Goal: Information Seeking & Learning: Learn about a topic

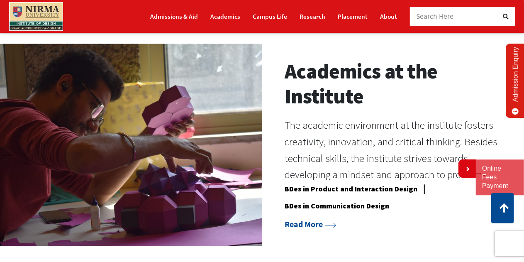
scroll to position [664, 0]
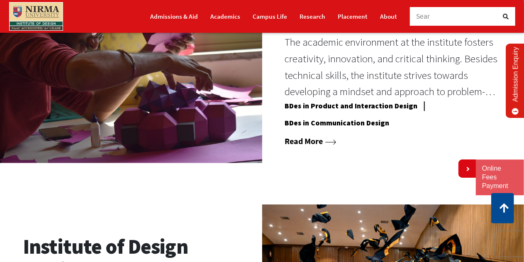
click at [332, 141] on icon at bounding box center [330, 142] width 11 height 5
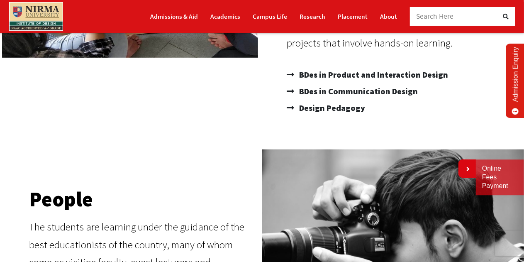
scroll to position [249, 0]
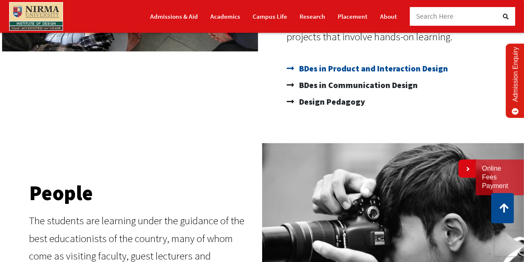
click at [412, 68] on span "BDes in Product and Interaction Design" at bounding box center [372, 68] width 151 height 17
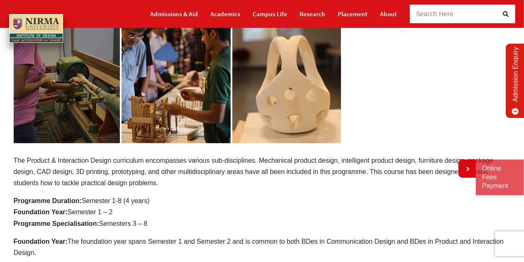
scroll to position [207, 0]
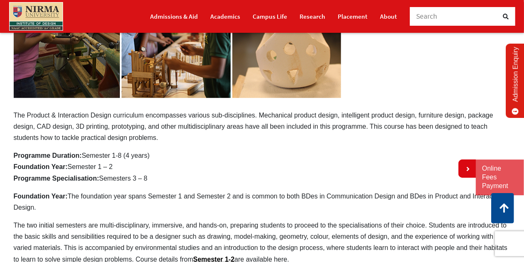
drag, startPoint x: 95, startPoint y: 117, endPoint x: 244, endPoint y: 118, distance: 148.9
click at [244, 118] on p "The Product & Interaction Design curriculum encompasses various sub-disciplines…" at bounding box center [262, 49] width 497 height 188
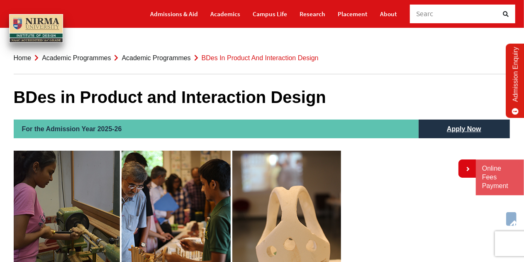
scroll to position [0, 0]
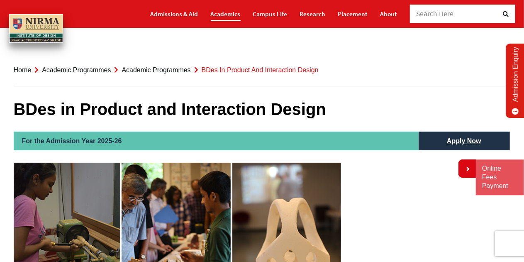
click at [236, 13] on link "Academics" at bounding box center [226, 14] width 30 height 15
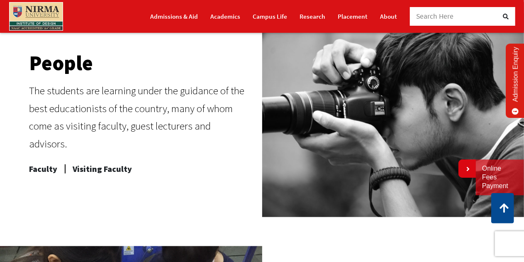
scroll to position [456, 0]
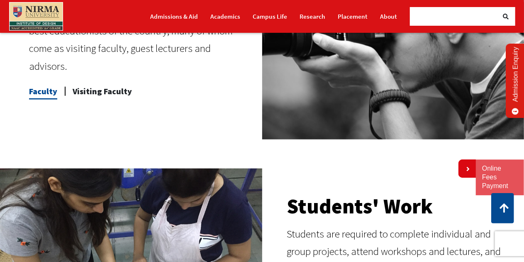
click at [46, 84] on span "Faculty" at bounding box center [43, 91] width 28 height 17
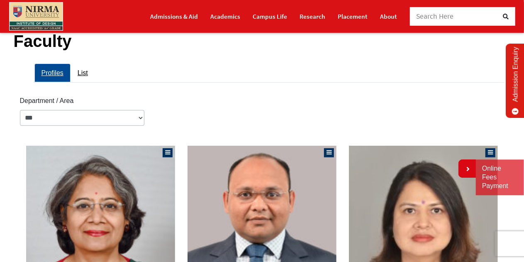
scroll to position [166, 0]
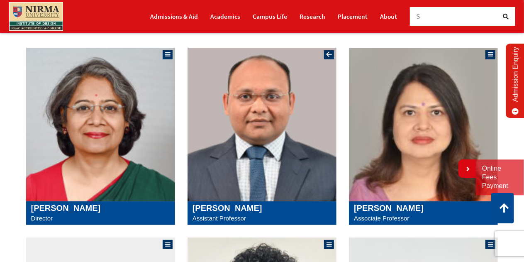
click at [213, 218] on p "Assistant Professor" at bounding box center [261, 218] width 139 height 11
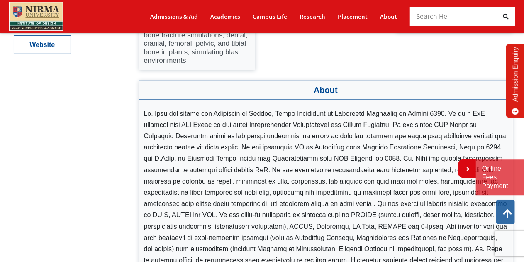
scroll to position [207, 0]
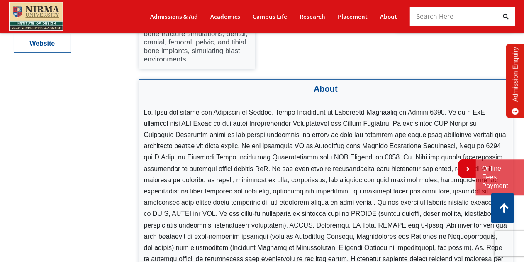
drag, startPoint x: 441, startPoint y: 113, endPoint x: 270, endPoint y: 117, distance: 170.1
click at [270, 117] on li at bounding box center [326, 191] width 364 height 169
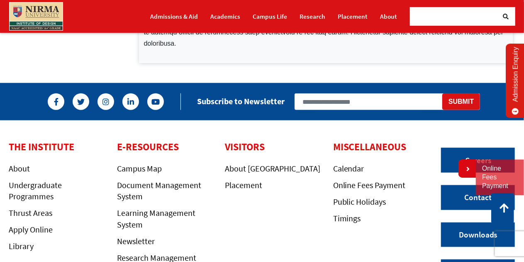
scroll to position [519, 0]
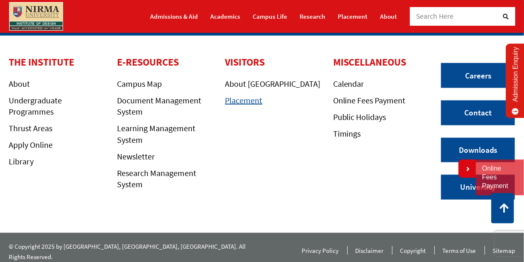
click at [242, 103] on link "Placement" at bounding box center [243, 100] width 37 height 10
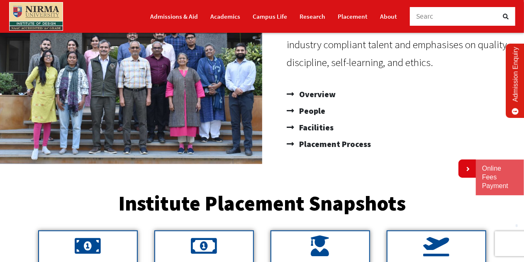
scroll to position [249, 0]
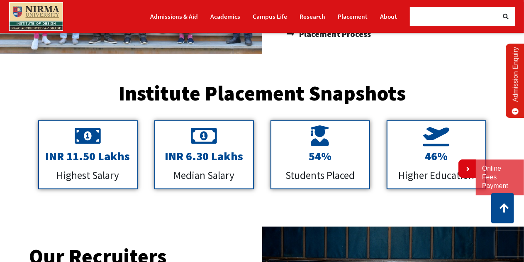
drag, startPoint x: 118, startPoint y: 96, endPoint x: 397, endPoint y: 94, distance: 279.6
click at [397, 94] on h2 "Institute Placement Snapshots" at bounding box center [262, 93] width 465 height 21
drag, startPoint x: 409, startPoint y: 94, endPoint x: 253, endPoint y: 95, distance: 155.6
click at [253, 95] on h2 "Institute Placement Snapshots" at bounding box center [262, 93] width 465 height 21
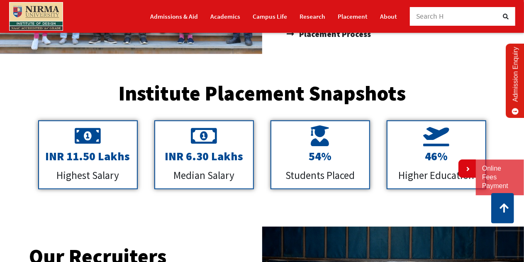
click at [253, 95] on h2 "Institute Placement Snapshots" at bounding box center [262, 93] width 465 height 21
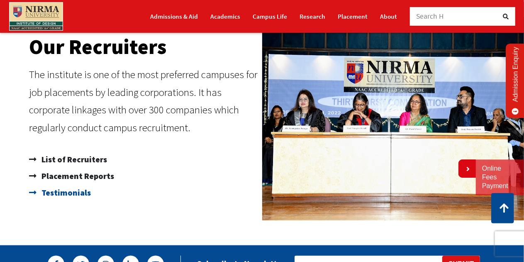
scroll to position [373, 0]
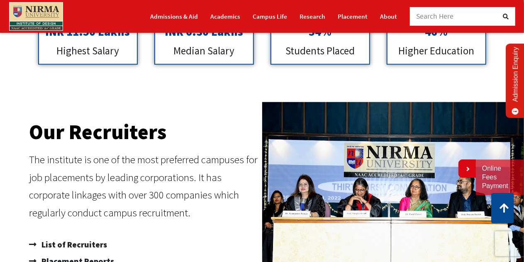
drag, startPoint x: 24, startPoint y: 133, endPoint x: 183, endPoint y: 132, distance: 159.3
click at [183, 132] on div "Our Recruiters The institute is one of the most preferred campuses for job plac…" at bounding box center [133, 203] width 258 height 203
click at [183, 132] on h2 "Our Recruiters" at bounding box center [143, 132] width 229 height 21
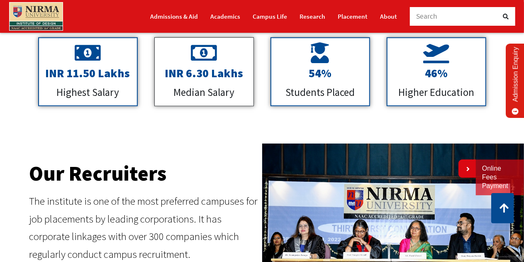
drag, startPoint x: 173, startPoint y: 98, endPoint x: 243, endPoint y: 96, distance: 69.3
click at [243, 96] on p "Median Salary" at bounding box center [204, 92] width 90 height 18
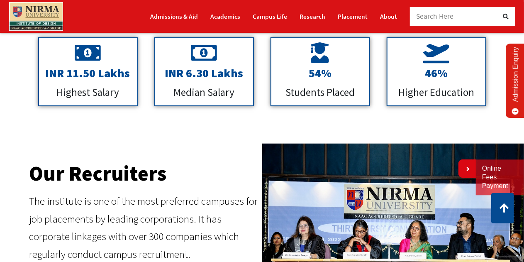
drag, startPoint x: 19, startPoint y: 180, endPoint x: 173, endPoint y: 171, distance: 153.7
click at [173, 171] on div "Our Recruiters The institute is one of the most preferred campuses for job plac…" at bounding box center [133, 245] width 258 height 203
click at [173, 171] on h2 "Our Recruiters" at bounding box center [143, 173] width 229 height 21
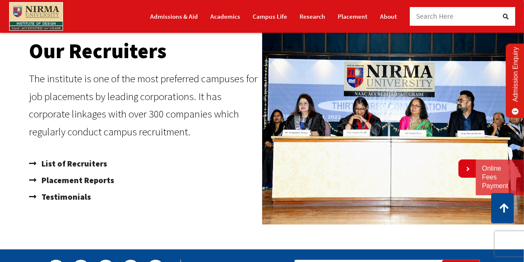
scroll to position [456, 0]
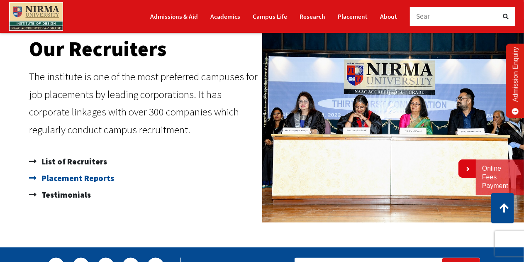
click at [78, 177] on span "Placement Reports" at bounding box center [76, 178] width 75 height 17
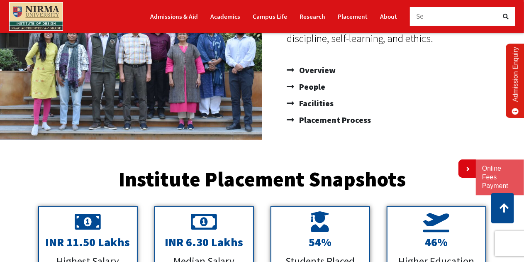
scroll to position [0, 0]
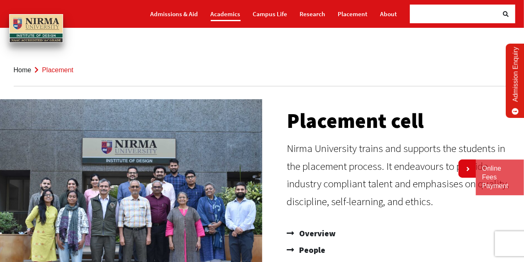
click at [231, 13] on link "Academics" at bounding box center [226, 14] width 30 height 15
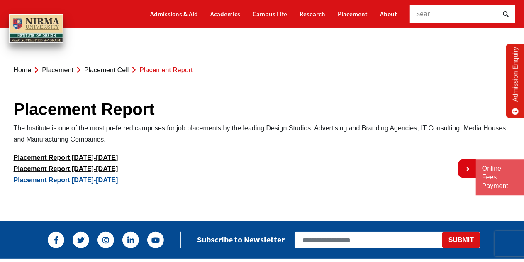
click at [89, 180] on link "Placement Report [DATE]-[DATE]" at bounding box center [66, 179] width 105 height 7
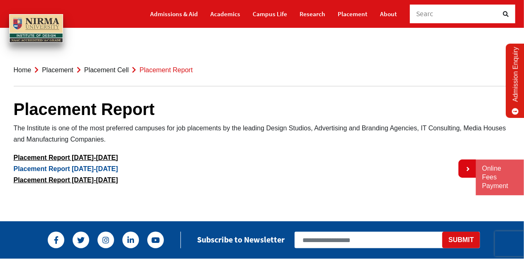
click at [96, 167] on link "Placement Report [DATE]-[DATE]" at bounding box center [66, 168] width 105 height 7
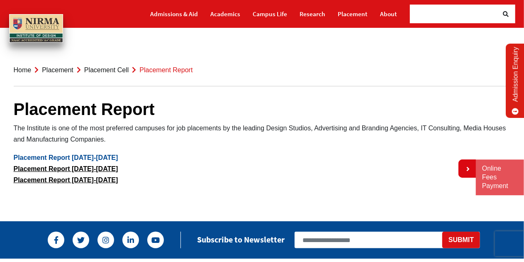
click at [94, 156] on link "Placement Report [DATE]-[DATE]" at bounding box center [66, 157] width 105 height 7
drag, startPoint x: 14, startPoint y: 107, endPoint x: 109, endPoint y: 138, distance: 100.4
click at [109, 138] on div "Placement Report The Institute is one of the most preferred campuses for job pl…" at bounding box center [262, 143] width 497 height 130
click at [114, 130] on p "The Institute is one of the most preferred campuses for job placements by the l…" at bounding box center [262, 133] width 497 height 22
click at [168, 124] on p "The Institute is one of the most preferred campuses for job placements by the l…" at bounding box center [262, 133] width 497 height 22
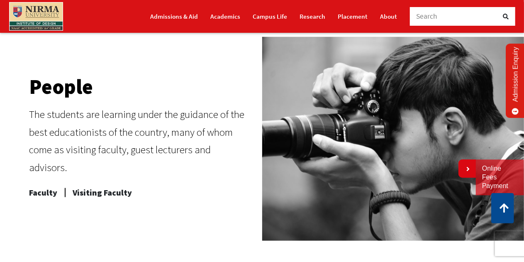
scroll to position [373, 0]
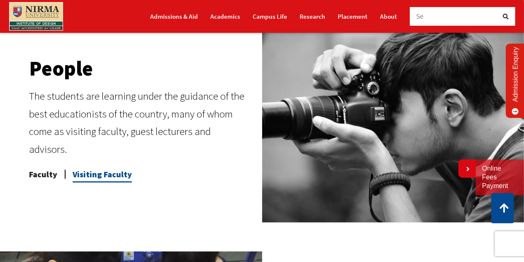
click at [112, 166] on span "Visiting Faculty" at bounding box center [102, 174] width 59 height 17
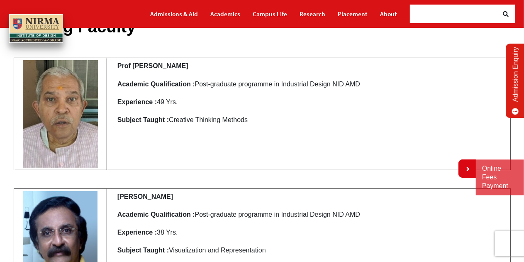
scroll to position [83, 0]
drag, startPoint x: 358, startPoint y: 84, endPoint x: 95, endPoint y: 84, distance: 263.4
click at [95, 84] on tr "Prof [PERSON_NAME] Academic Qualification : Post-graduate programme in Industri…" at bounding box center [262, 114] width 497 height 112
click at [126, 143] on td "Prof [PERSON_NAME] Academic Qualification : Post-graduate programme in Industri…" at bounding box center [309, 114] width 404 height 112
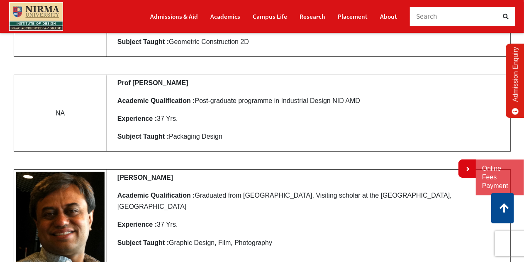
scroll to position [1742, 0]
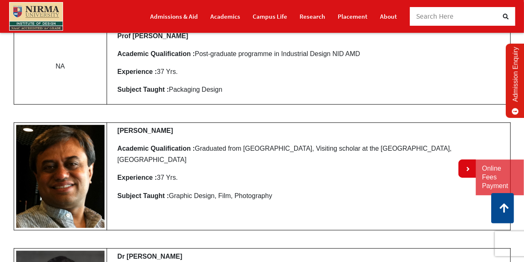
drag, startPoint x: 242, startPoint y: 132, endPoint x: 439, endPoint y: 130, distance: 197.1
click at [439, 143] on p "Academic Qualification : Graduated from [GEOGRAPHIC_DATA], Visiting scholar at …" at bounding box center [312, 154] width 391 height 22
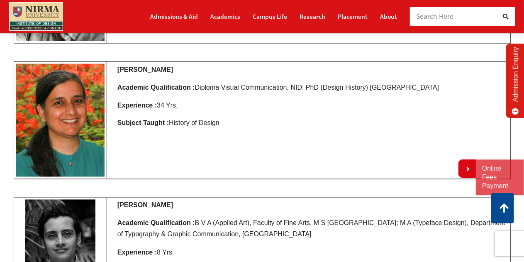
scroll to position [4065, 0]
